Goal: Task Accomplishment & Management: Complete application form

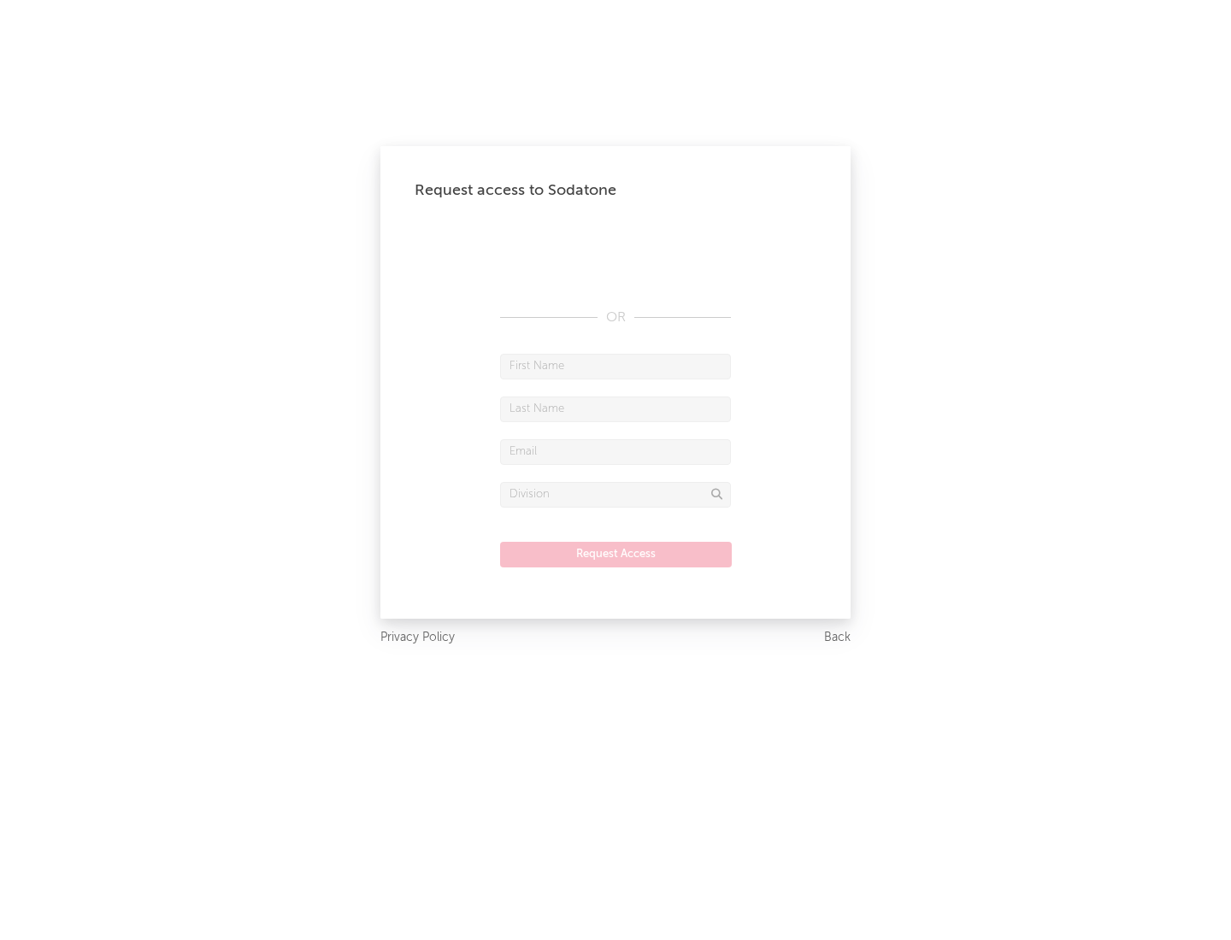
click at [615, 366] on input "text" at bounding box center [615, 367] width 231 height 26
type input "[PERSON_NAME]"
click at [615, 409] on input "text" at bounding box center [615, 410] width 231 height 26
type input "[PERSON_NAME]"
click at [615, 451] on input "text" at bounding box center [615, 452] width 231 height 26
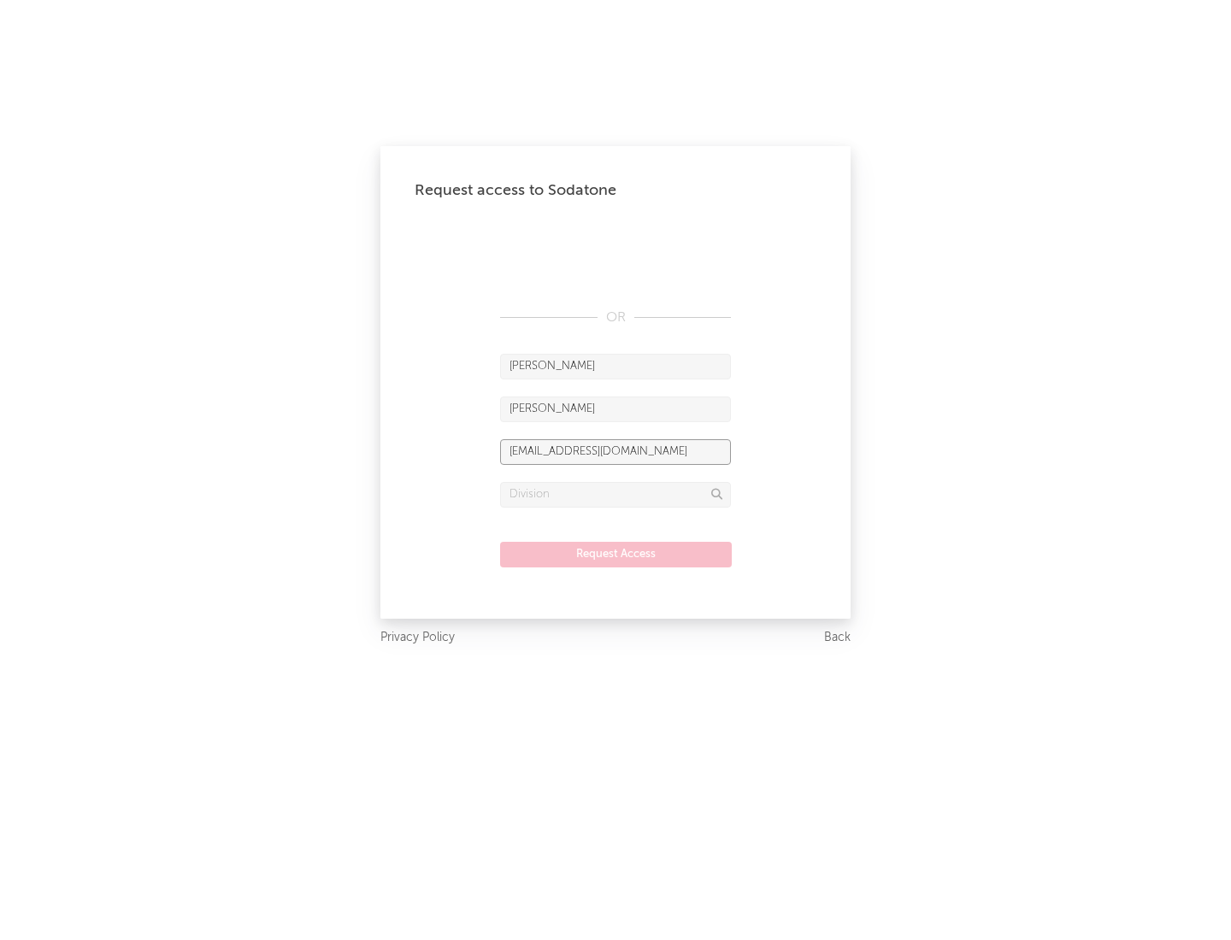
type input "[EMAIL_ADDRESS][DOMAIN_NAME]"
click at [615, 494] on input "text" at bounding box center [615, 495] width 231 height 26
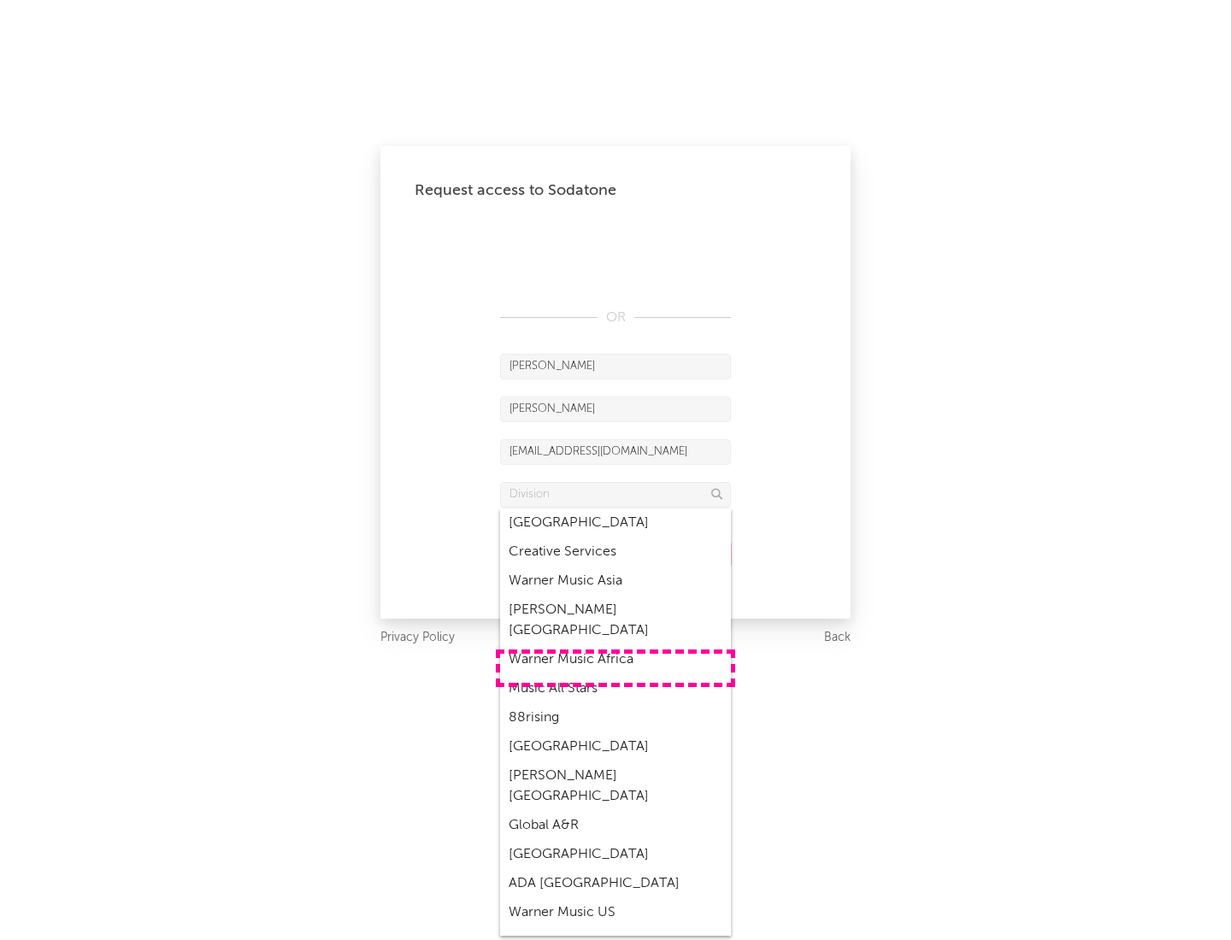
click at [615, 674] on div "Music All Stars" at bounding box center [615, 688] width 231 height 29
type input "Music All Stars"
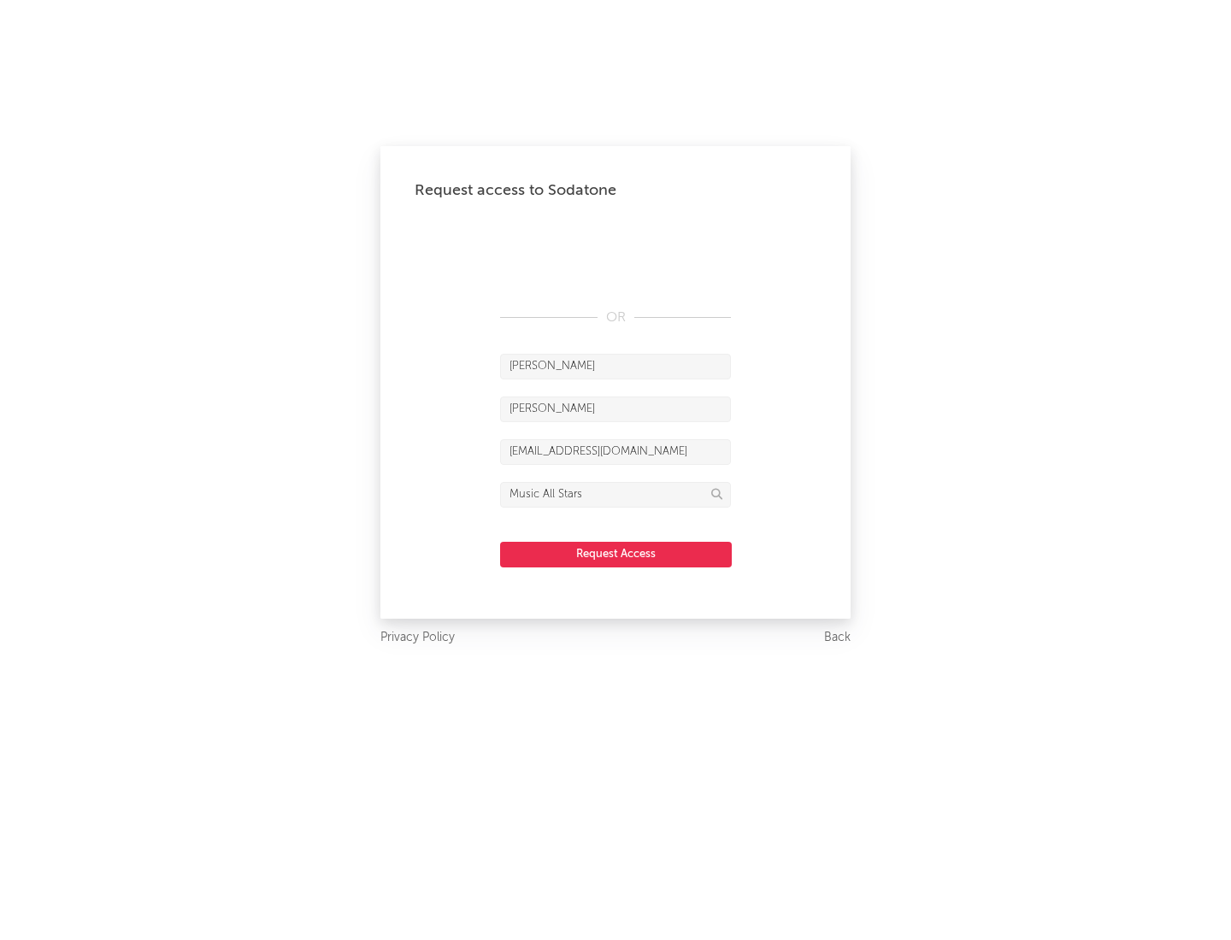
click at [615, 554] on button "Request Access" at bounding box center [616, 555] width 232 height 26
